Goal: Check status: Check status

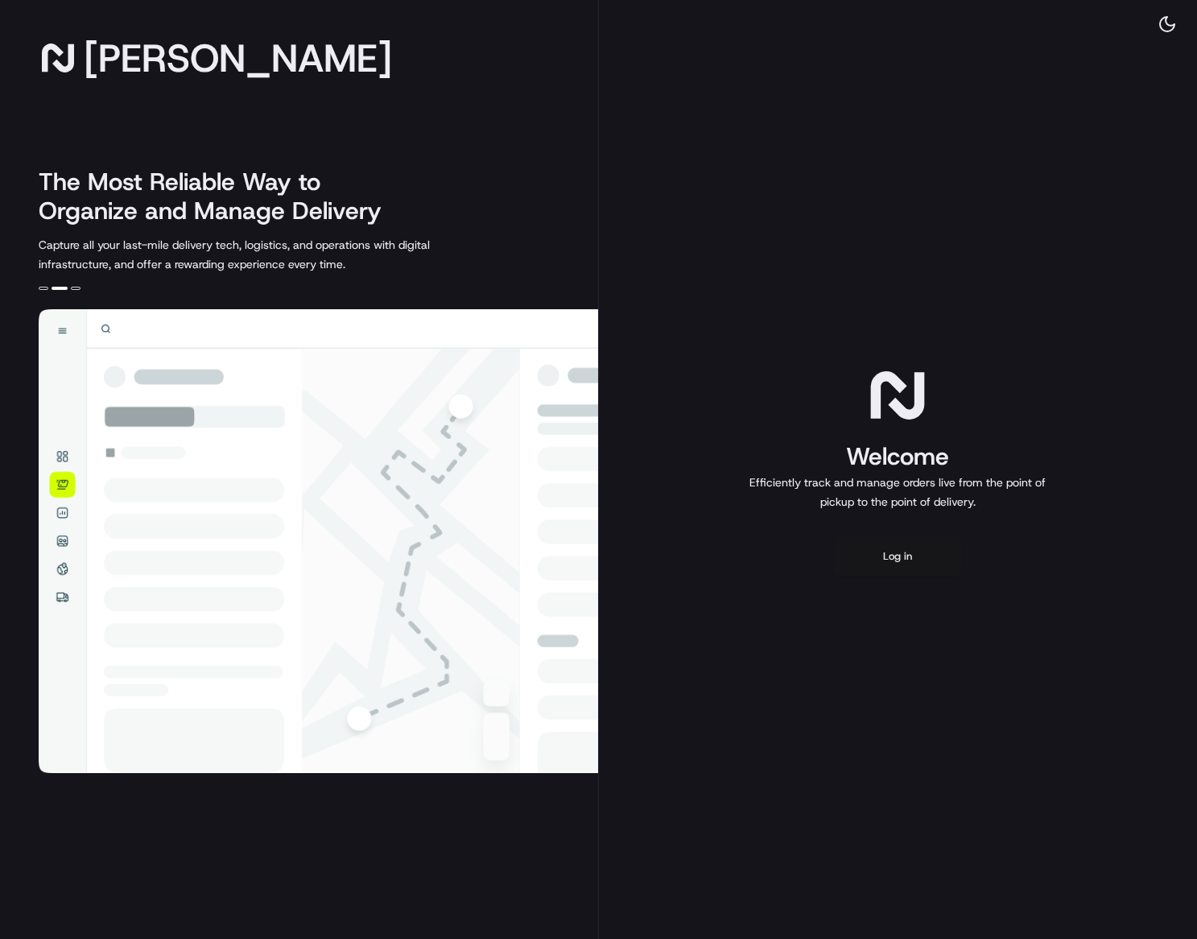
click at [893, 560] on button "Log in" at bounding box center [897, 556] width 129 height 39
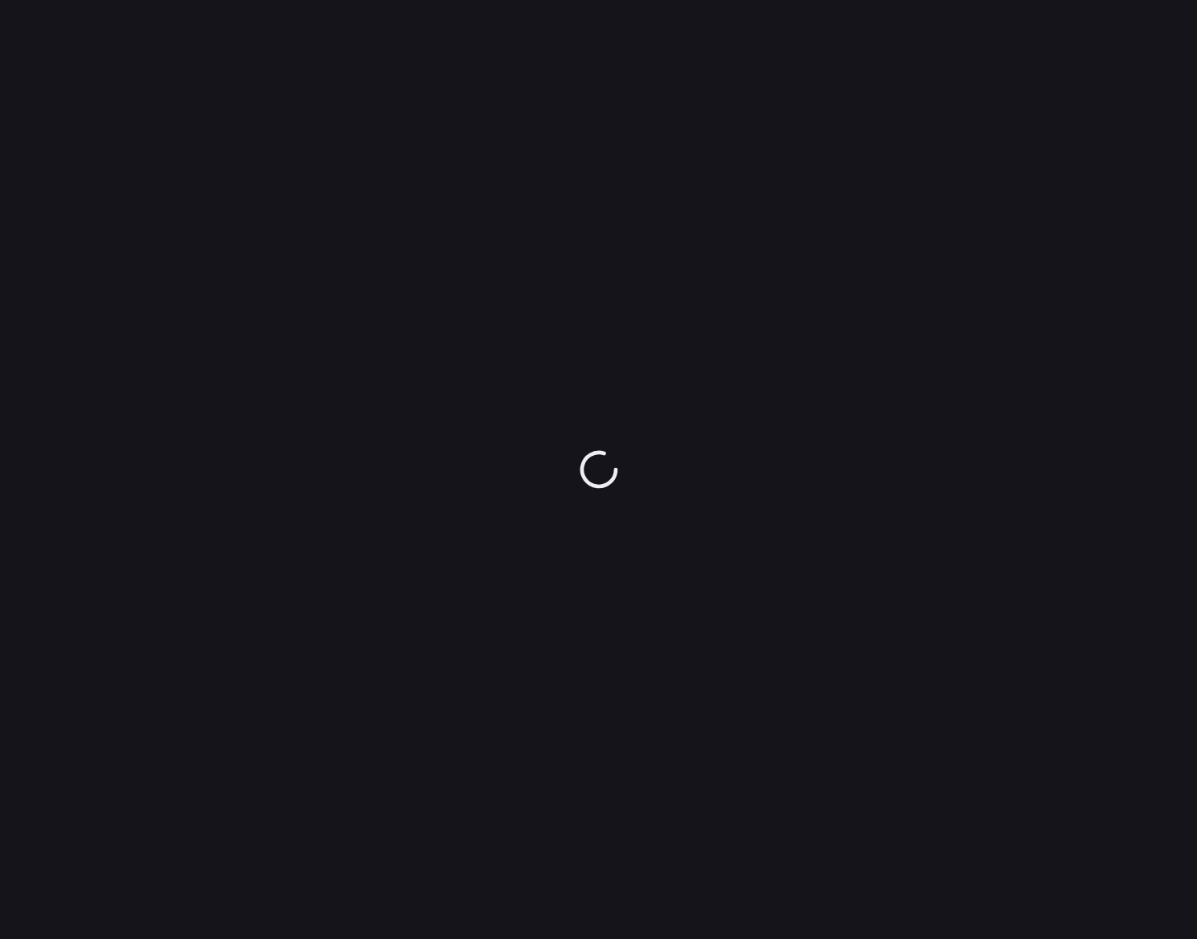
click at [578, 618] on div at bounding box center [598, 469] width 1197 height 939
